Goal: Task Accomplishment & Management: Use online tool/utility

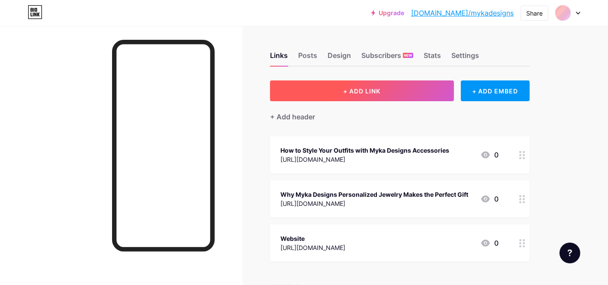
click at [398, 86] on button "+ ADD LINK" at bounding box center [362, 91] width 184 height 21
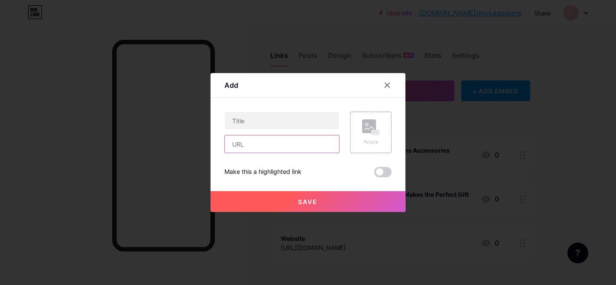
click at [268, 144] on input "text" at bounding box center [282, 144] width 114 height 17
paste input "[URL][DOMAIN_NAME]"
type input "[URL][DOMAIN_NAME]"
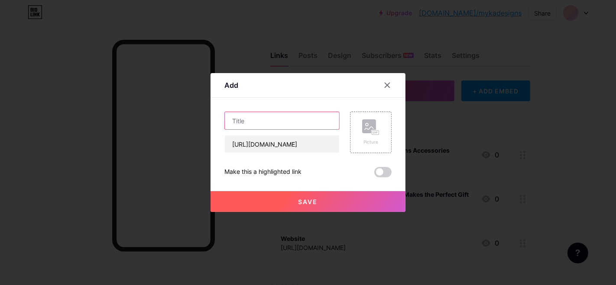
click at [269, 112] on input "text" at bounding box center [282, 120] width 114 height 17
paste input "7 Reasons Why Myka Rings Make the Perfect Gift"
type input "7 Reasons Why Myka Rings Make the Perfect Gift"
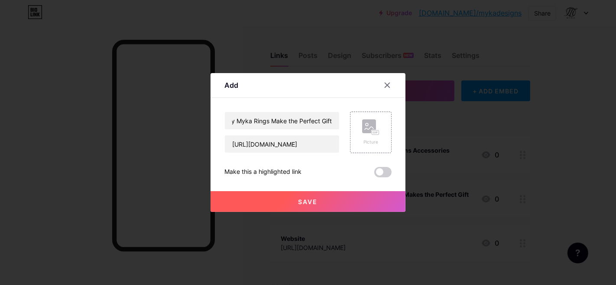
click at [291, 200] on button "Save" at bounding box center [307, 201] width 195 height 21
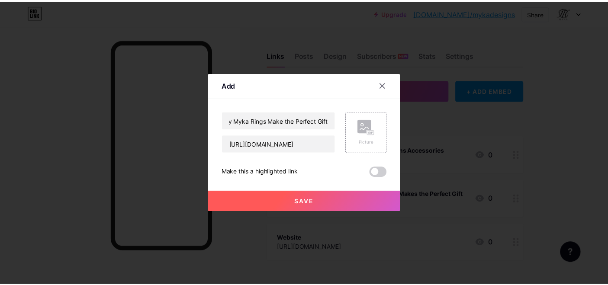
scroll to position [0, 0]
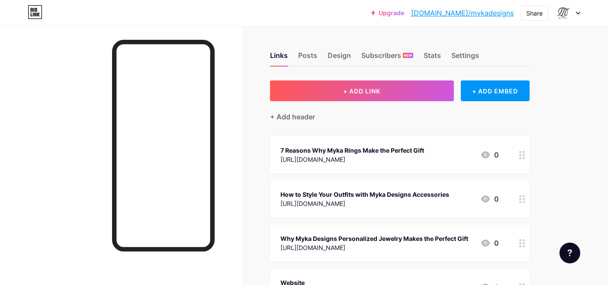
click at [490, 16] on link "[DOMAIN_NAME]/mykadesigns" at bounding box center [462, 13] width 103 height 10
